Goal: Task Accomplishment & Management: Manage account settings

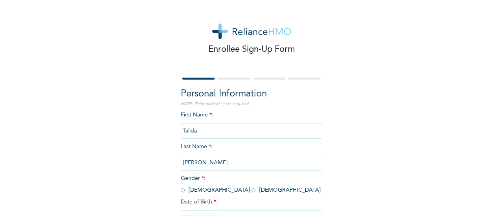
scroll to position [5, 0]
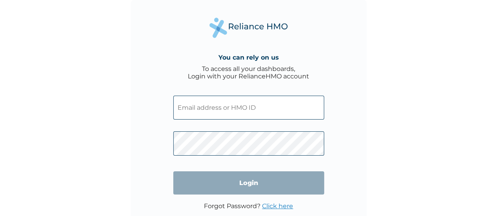
click at [240, 105] on input "text" at bounding box center [248, 108] width 151 height 24
paste input "DDZ/10086/A"
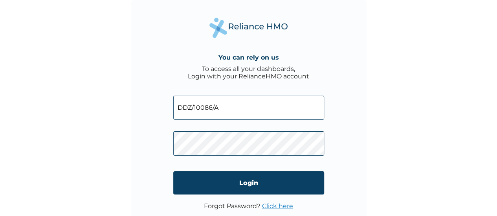
type input "DDZ/10086/A"
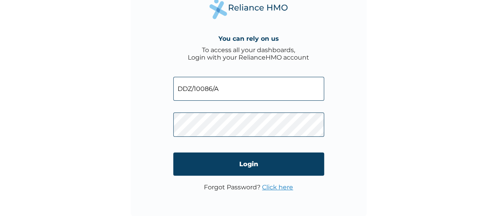
click at [283, 188] on link "Click here" at bounding box center [277, 187] width 31 height 7
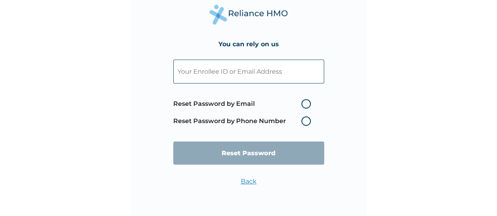
click at [246, 74] on input "text" at bounding box center [248, 72] width 151 height 24
paste input "DDZ/10086/A"
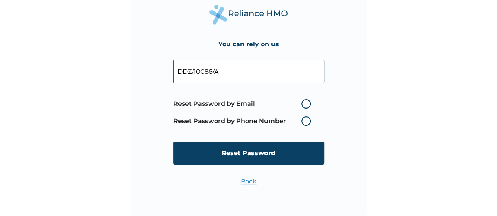
type input "DDZ/10086/A"
click at [304, 103] on label "Reset Password by Email" at bounding box center [243, 103] width 141 height 9
click at [303, 103] on input "Reset Password by Email" at bounding box center [296, 104] width 13 height 13
radio input "true"
drag, startPoint x: 224, startPoint y: 75, endPoint x: 154, endPoint y: 74, distance: 70.3
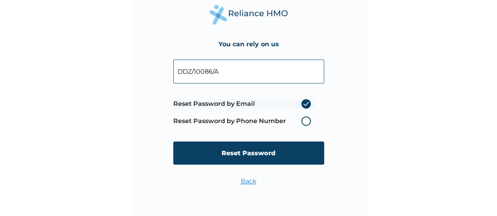
click at [154, 74] on div "You can rely on us DDZ/10086/A Reset Password by Email Reset Password by Phone …" at bounding box center [249, 99] width 236 height 236
paste input "[EMAIL_ADDRESS][DOMAIN_NAME]"
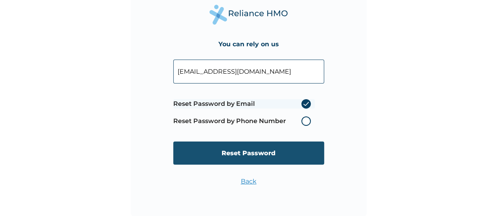
type input "[EMAIL_ADDRESS][DOMAIN_NAME]"
click at [218, 159] on input "Reset Password" at bounding box center [248, 153] width 151 height 23
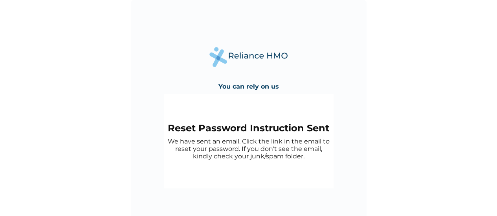
scroll to position [4, 0]
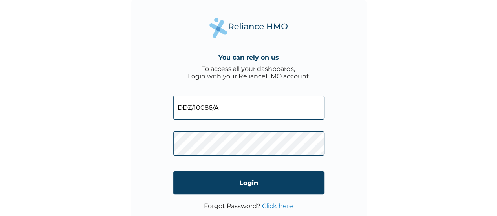
scroll to position [19, 0]
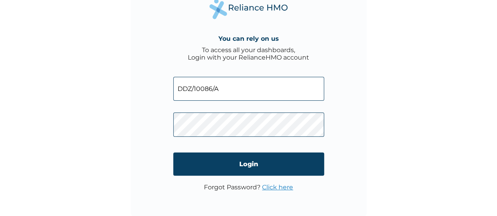
click at [273, 187] on link "Click here" at bounding box center [277, 187] width 31 height 7
